Goal: Information Seeking & Learning: Learn about a topic

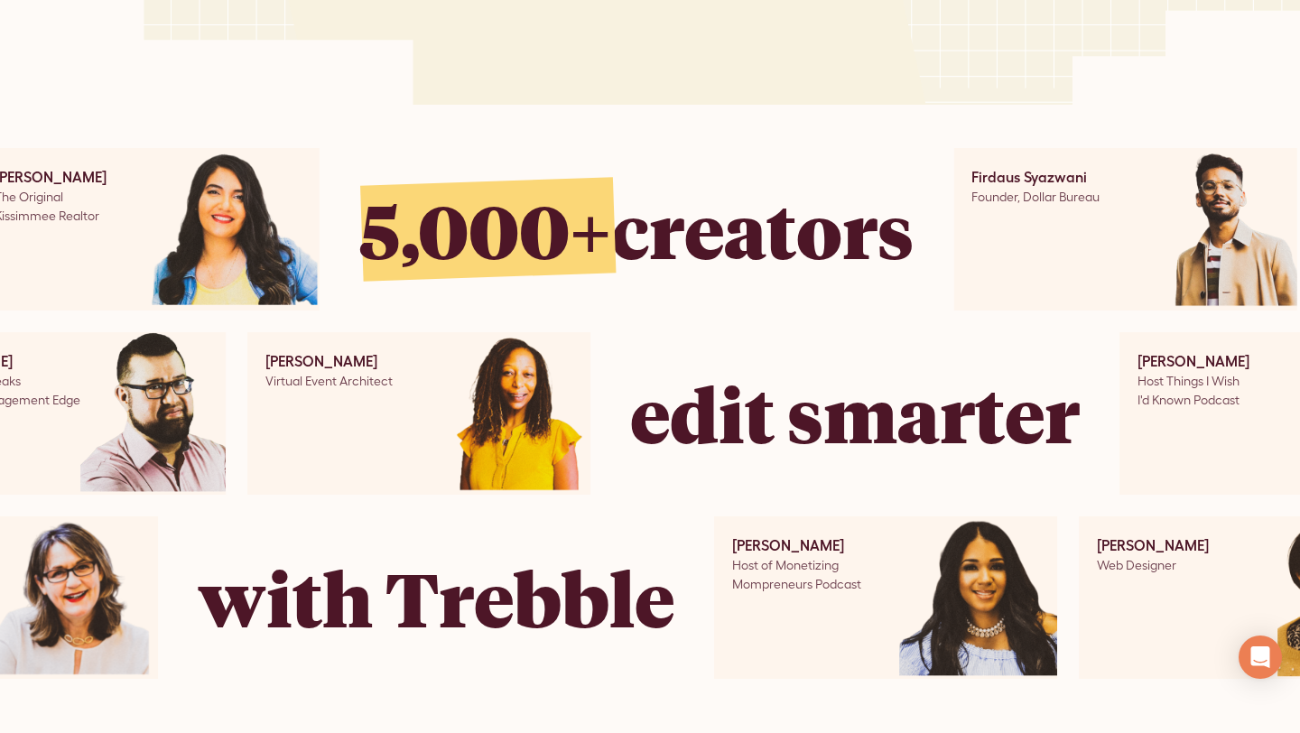
scroll to position [742, 0]
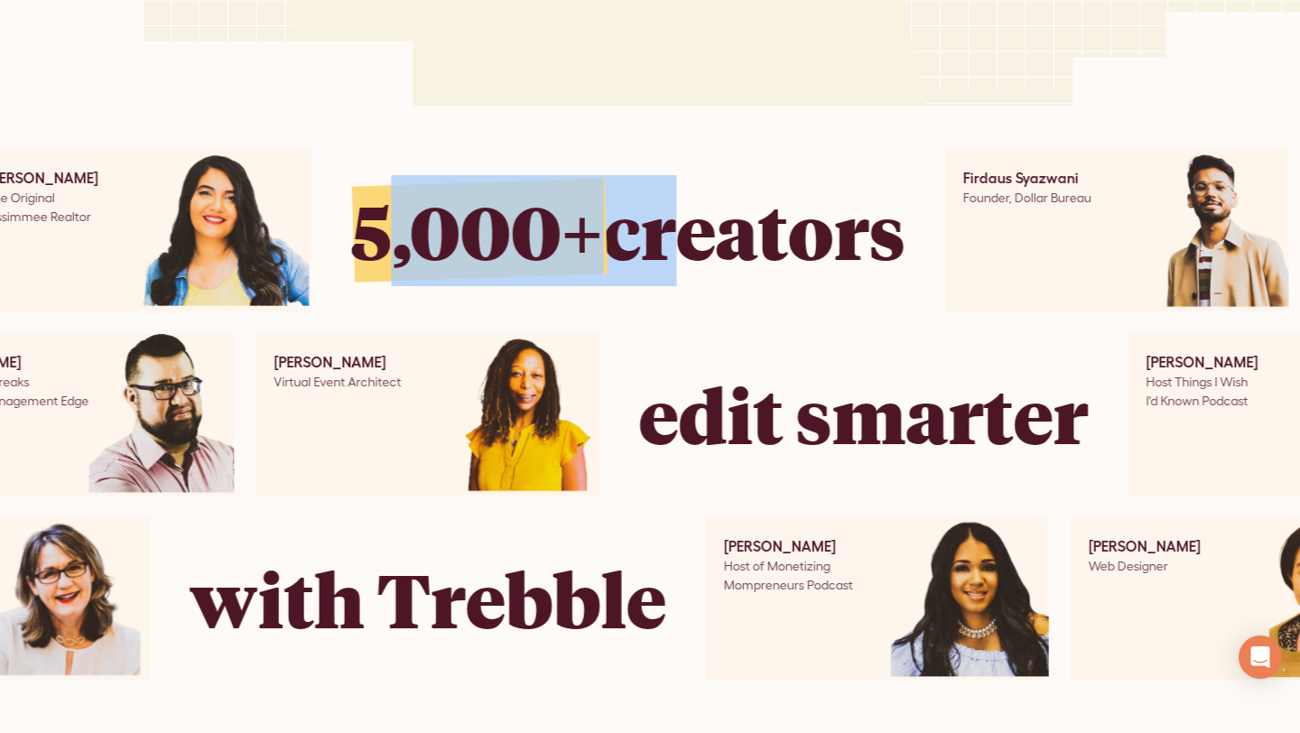
drag, startPoint x: 656, startPoint y: 264, endPoint x: 380, endPoint y: 243, distance: 276.2
click at [380, 243] on div "5,000+ creators" at bounding box center [627, 230] width 555 height 111
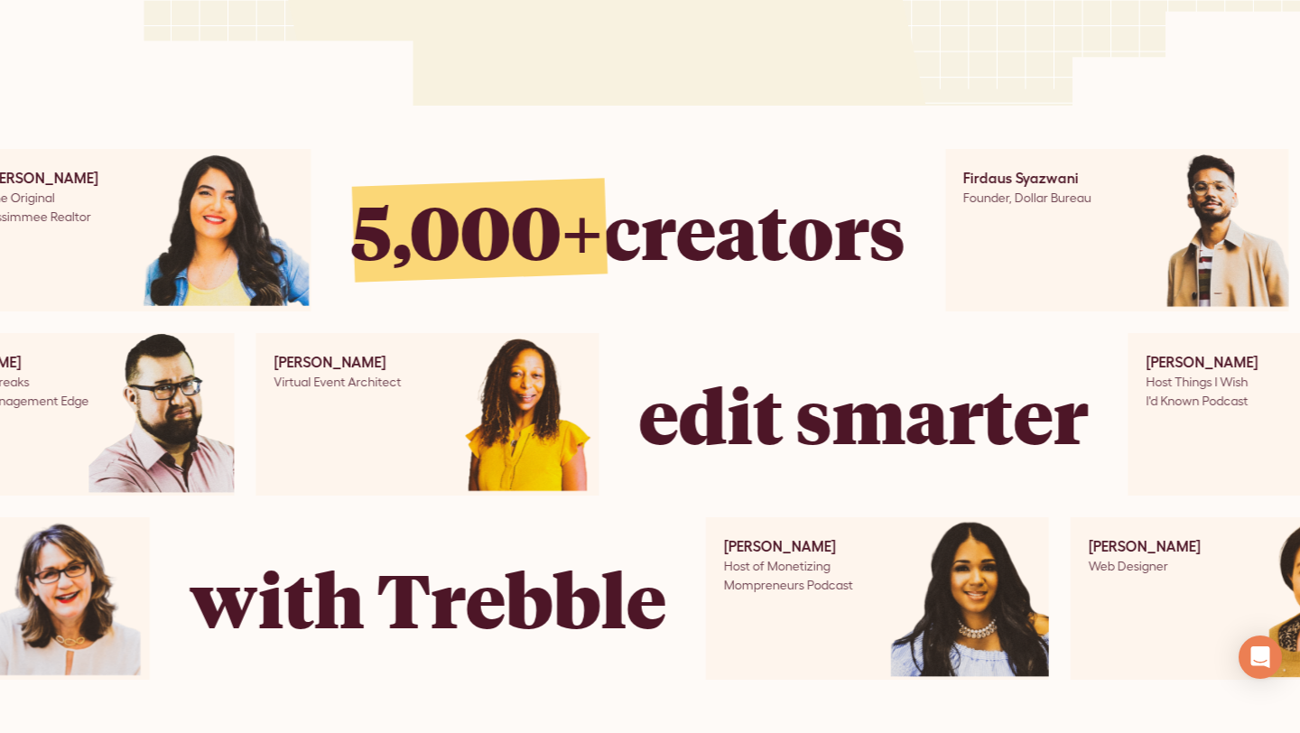
click at [695, 306] on div "[PERSON_NAME] Medicare Advisor & Content Creator [PERSON_NAME] Medicare Advisor…" at bounding box center [628, 230] width 2780 height 163
click at [1045, 189] on div "Founder, Dollar Bureau" at bounding box center [1027, 198] width 128 height 19
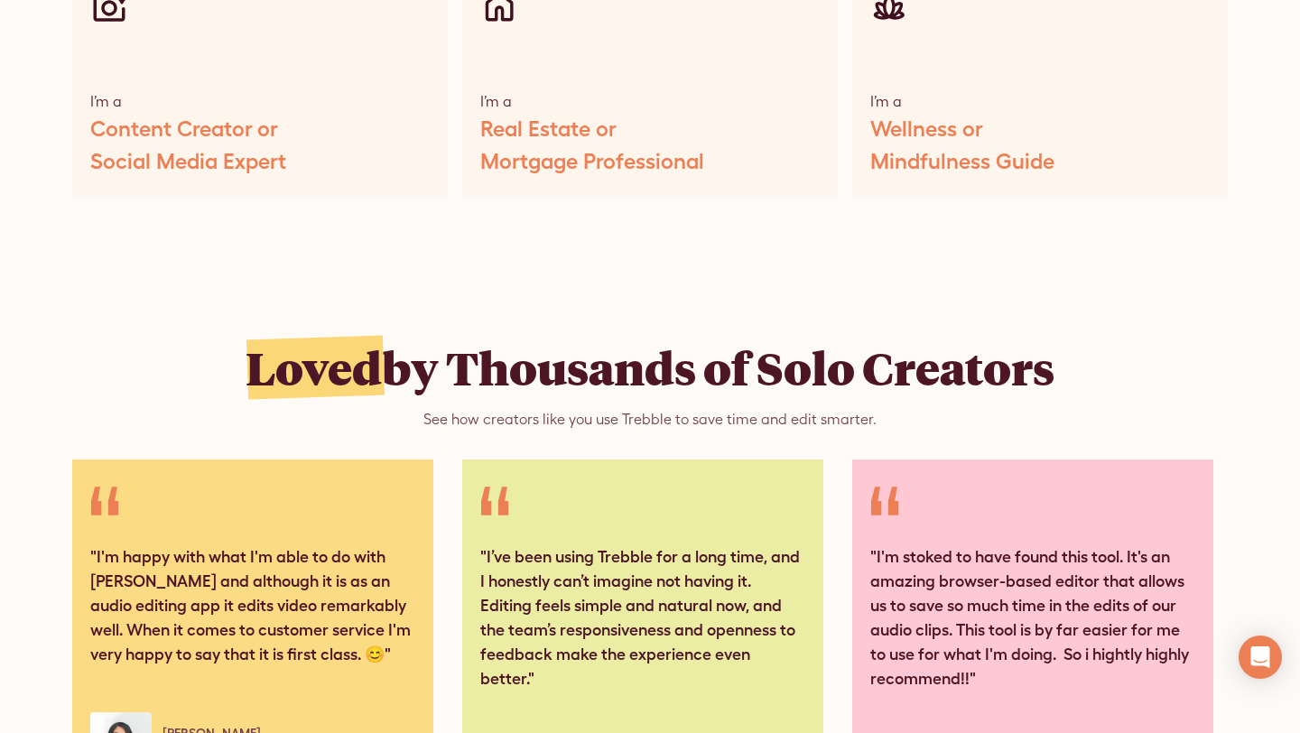
scroll to position [8795, 0]
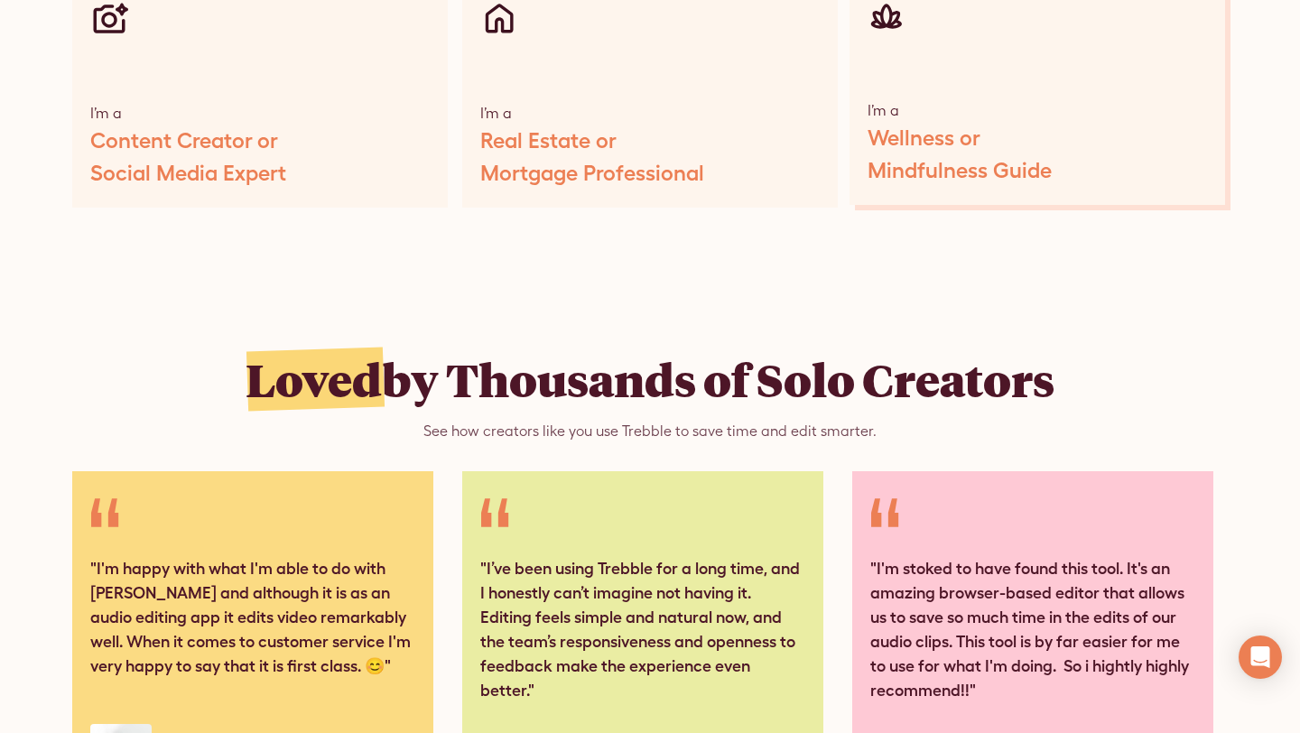
click at [900, 122] on div "Wellness or Mindfulness Guide" at bounding box center [960, 154] width 184 height 65
click at [911, 131] on div "Wellness or Mindfulness Guide" at bounding box center [960, 154] width 184 height 65
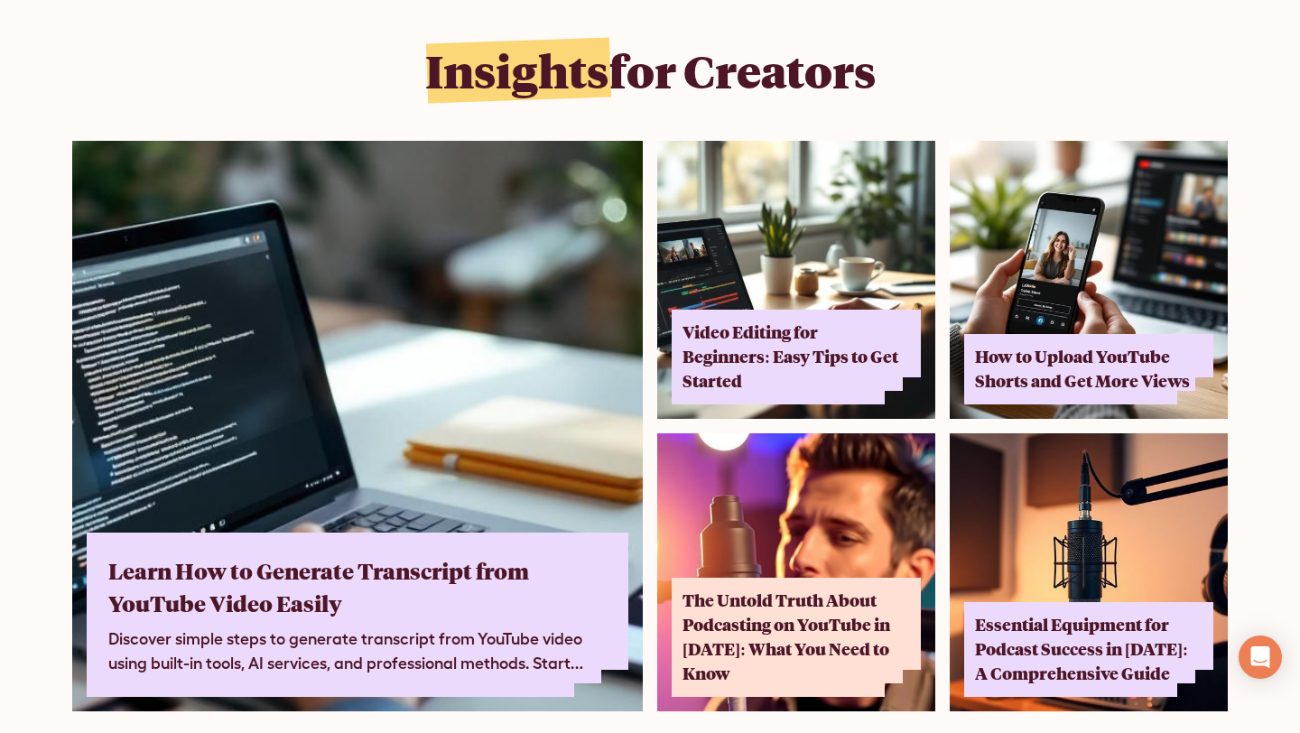
scroll to position [11424, 0]
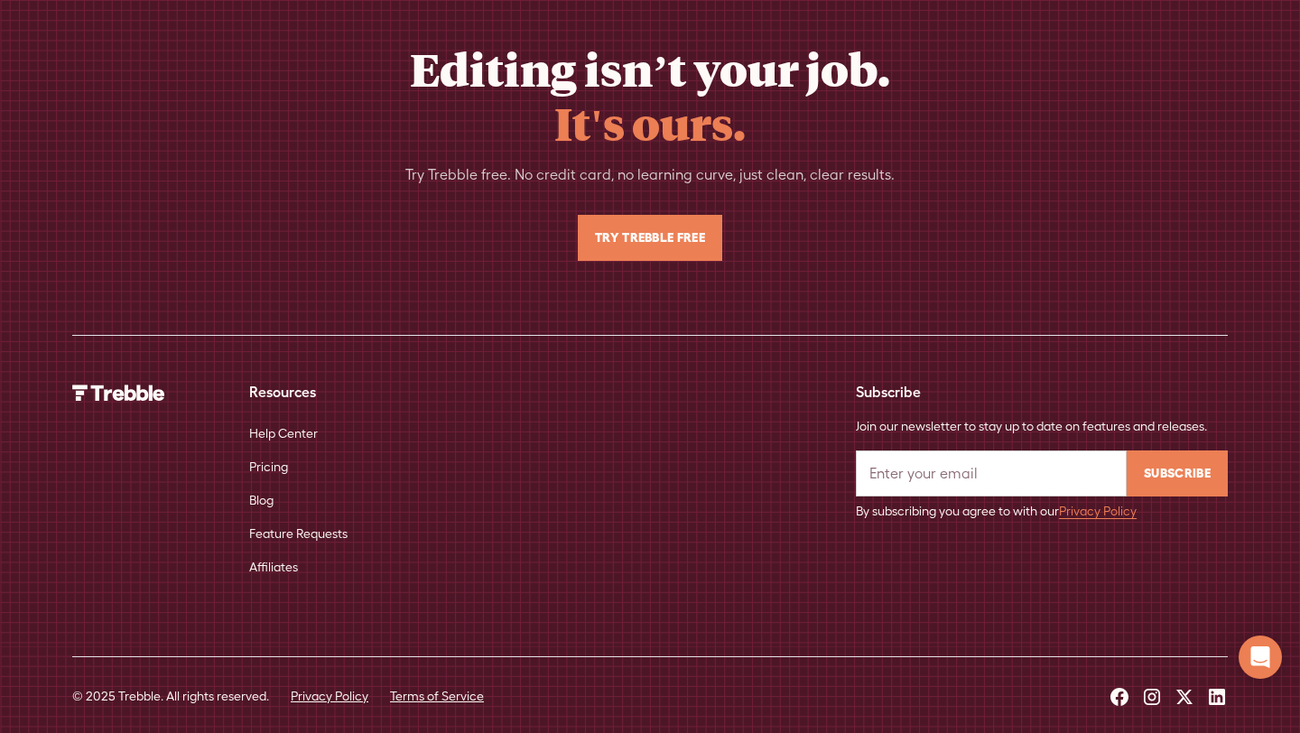
click at [1216, 686] on icon at bounding box center [1217, 697] width 22 height 22
click at [1213, 686] on icon at bounding box center [1217, 697] width 22 height 22
click at [1217, 686] on icon at bounding box center [1217, 697] width 22 height 22
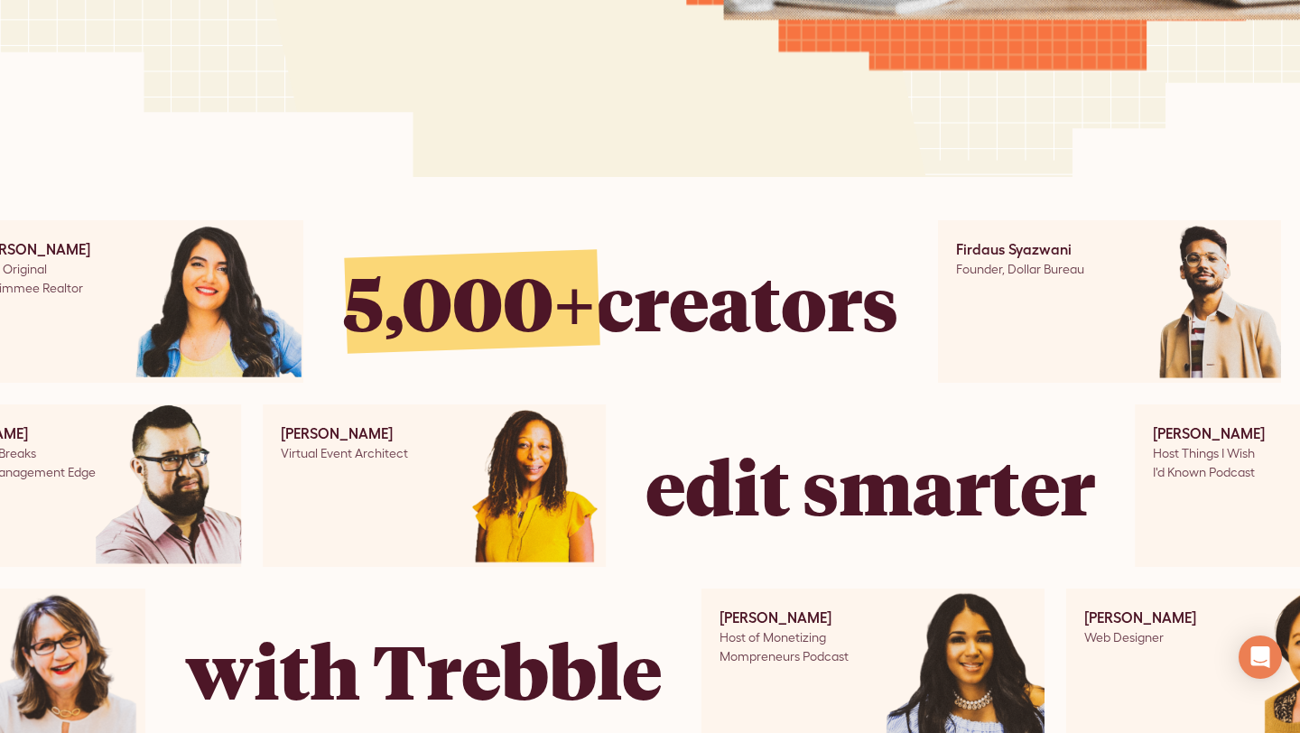
scroll to position [0, 0]
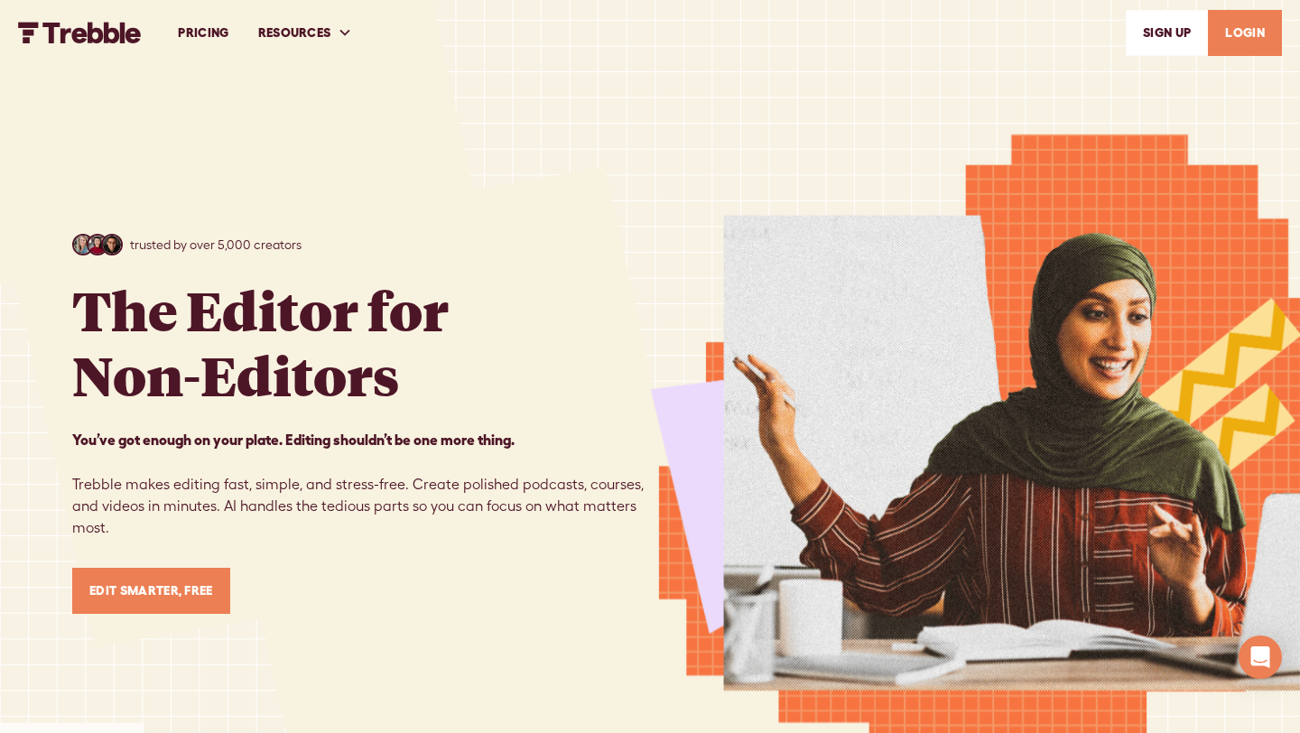
click at [217, 31] on link "PRICING" at bounding box center [202, 33] width 79 height 62
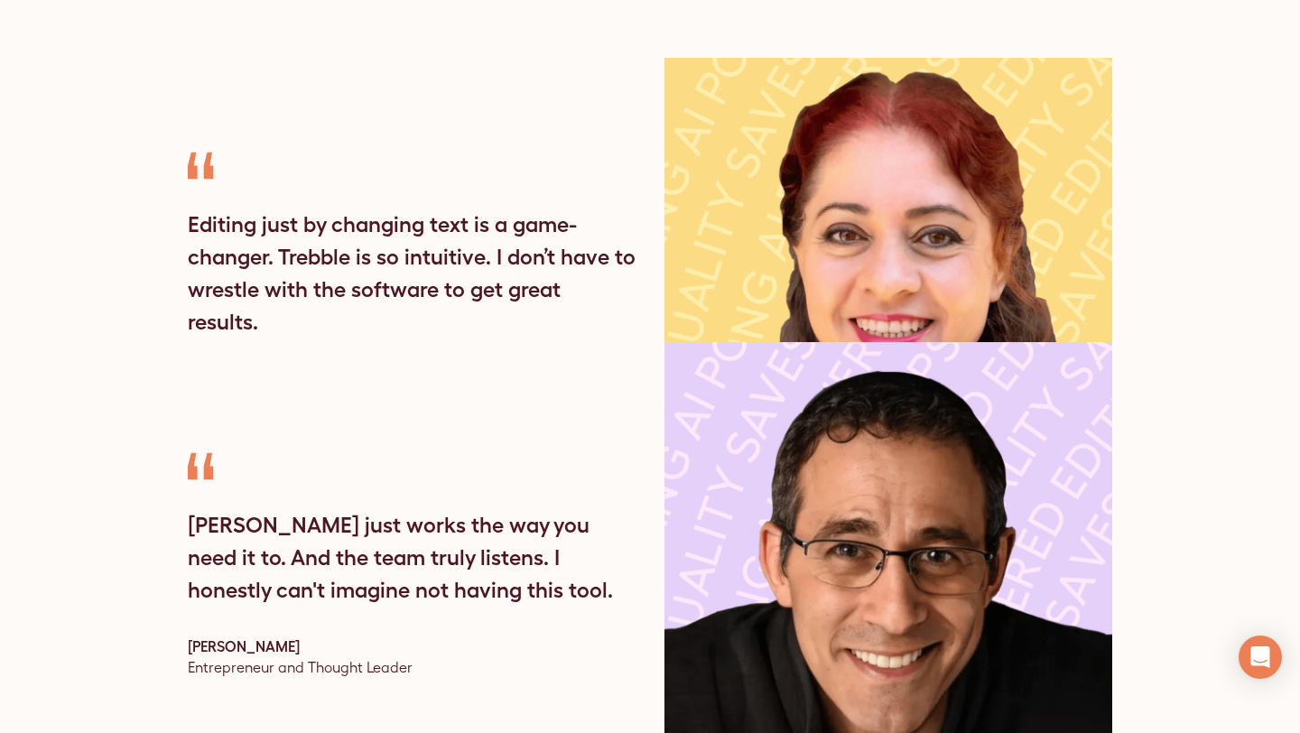
scroll to position [5476, 0]
